Goal: Book appointment/travel/reservation

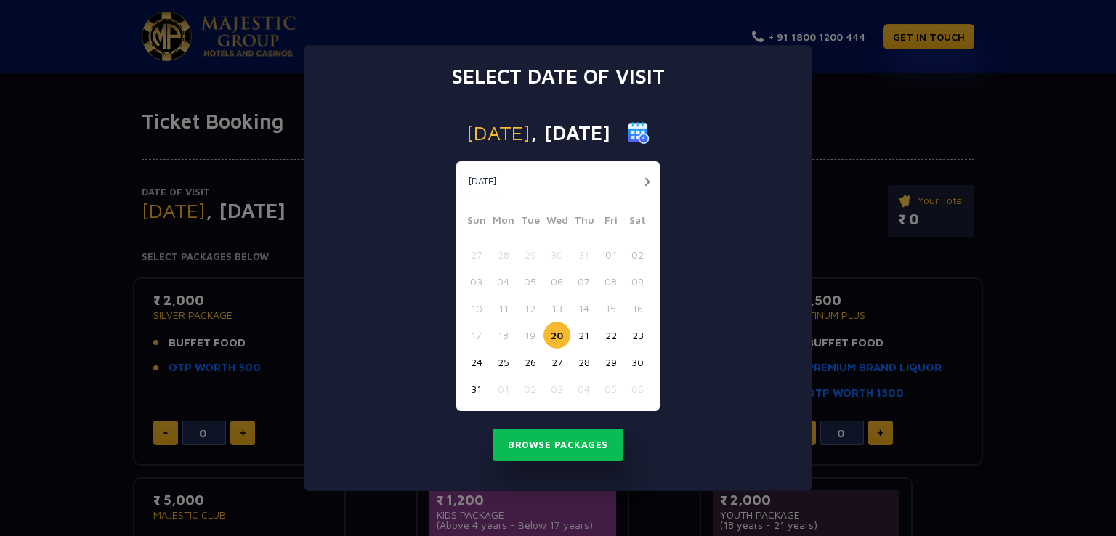
click at [645, 187] on button "button" at bounding box center [647, 182] width 18 height 18
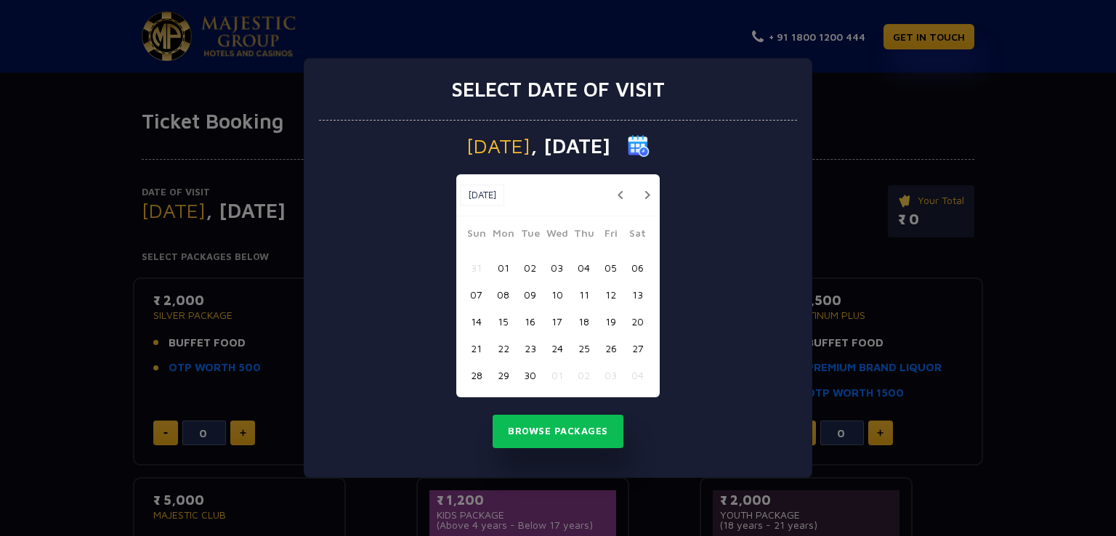
click at [503, 326] on button "15" at bounding box center [503, 321] width 27 height 27
click at [520, 427] on button "Browse Packages" at bounding box center [557, 431] width 131 height 33
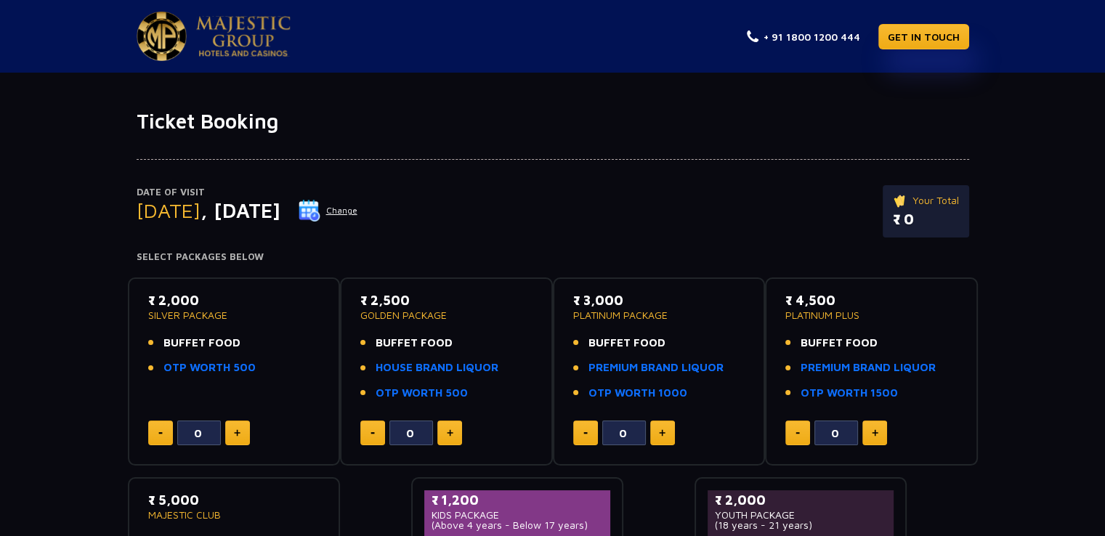
click at [243, 428] on button at bounding box center [237, 433] width 25 height 25
type input "2"
